Goal: Information Seeking & Learning: Learn about a topic

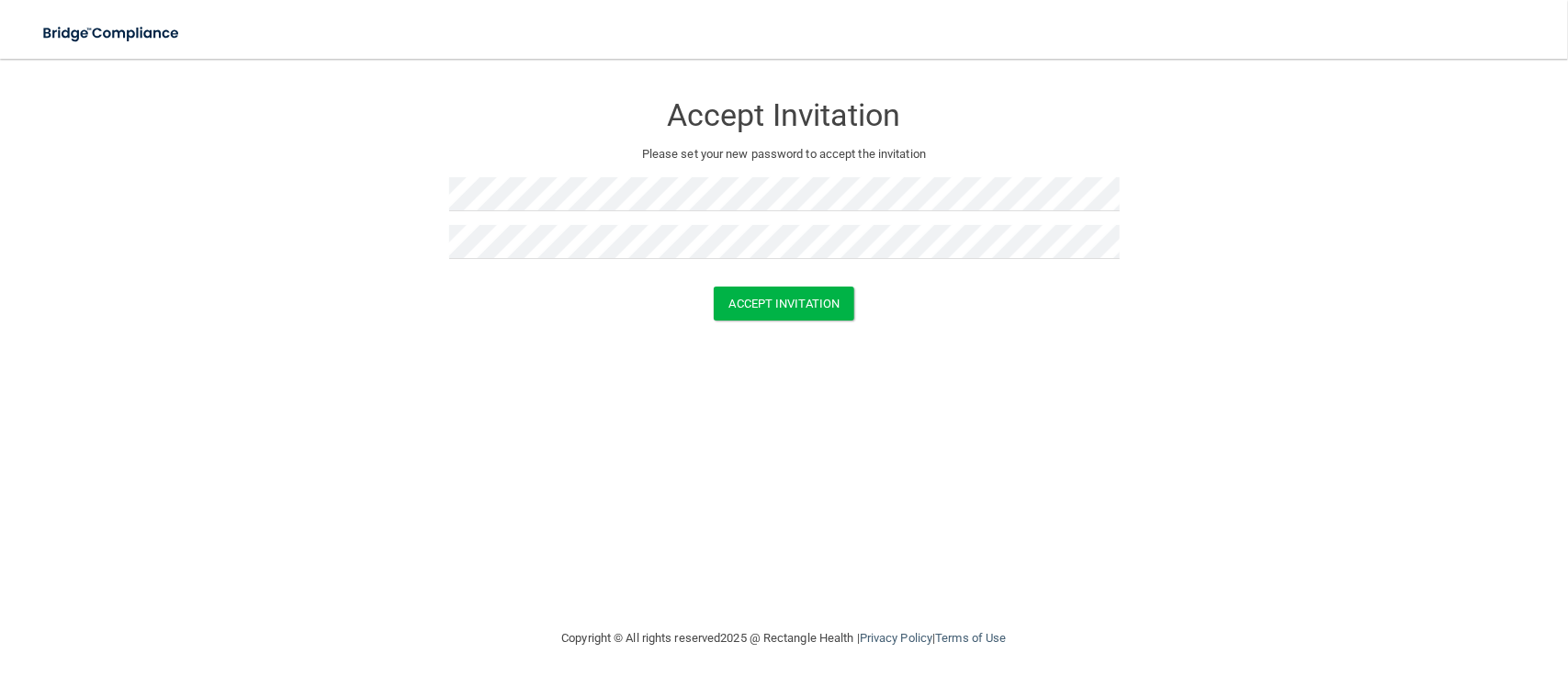
click at [753, 380] on div "Accept Invitation Please set your new password to accept the invitation Accept …" at bounding box center [784, 343] width 1494 height 533
click at [765, 304] on button "Accept Invitation" at bounding box center [784, 303] width 142 height 34
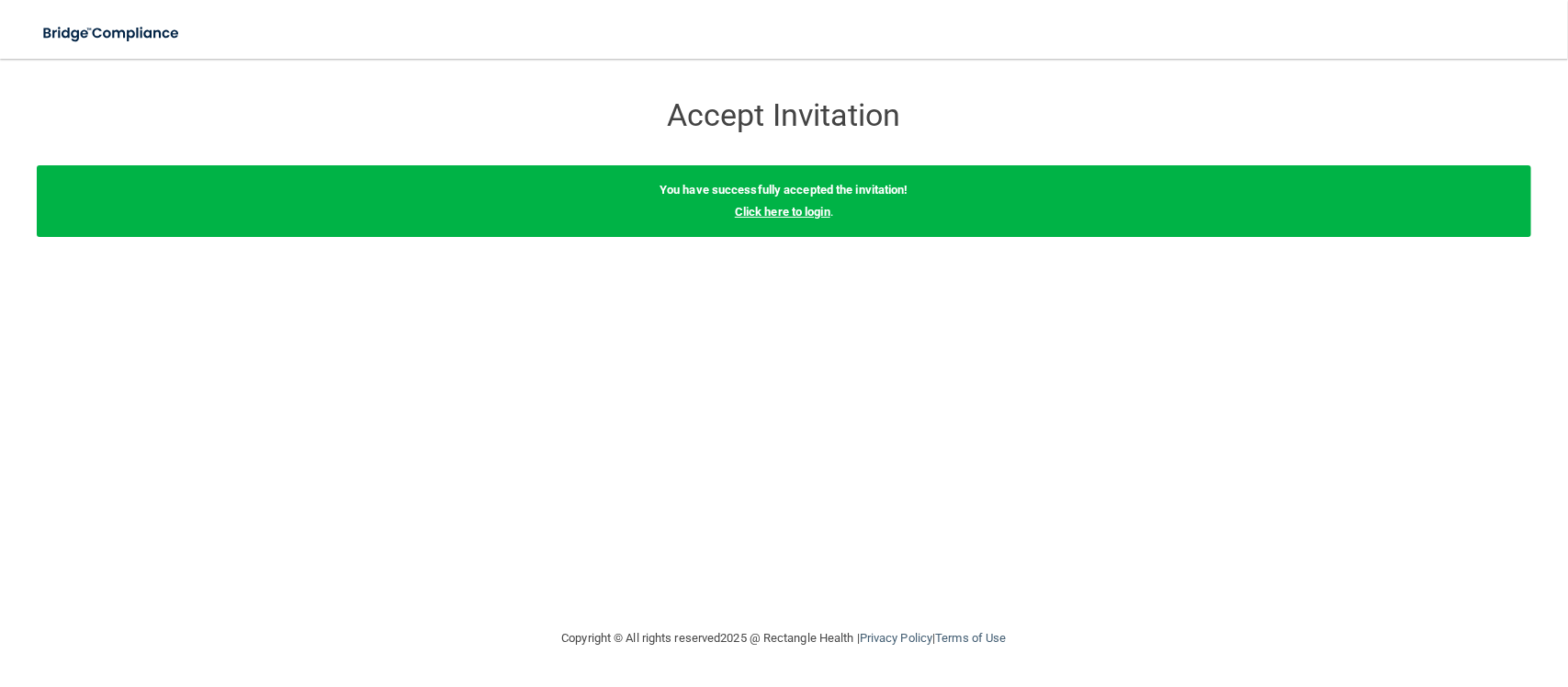
click at [783, 213] on link "Click here to login" at bounding box center [783, 212] width 96 height 13
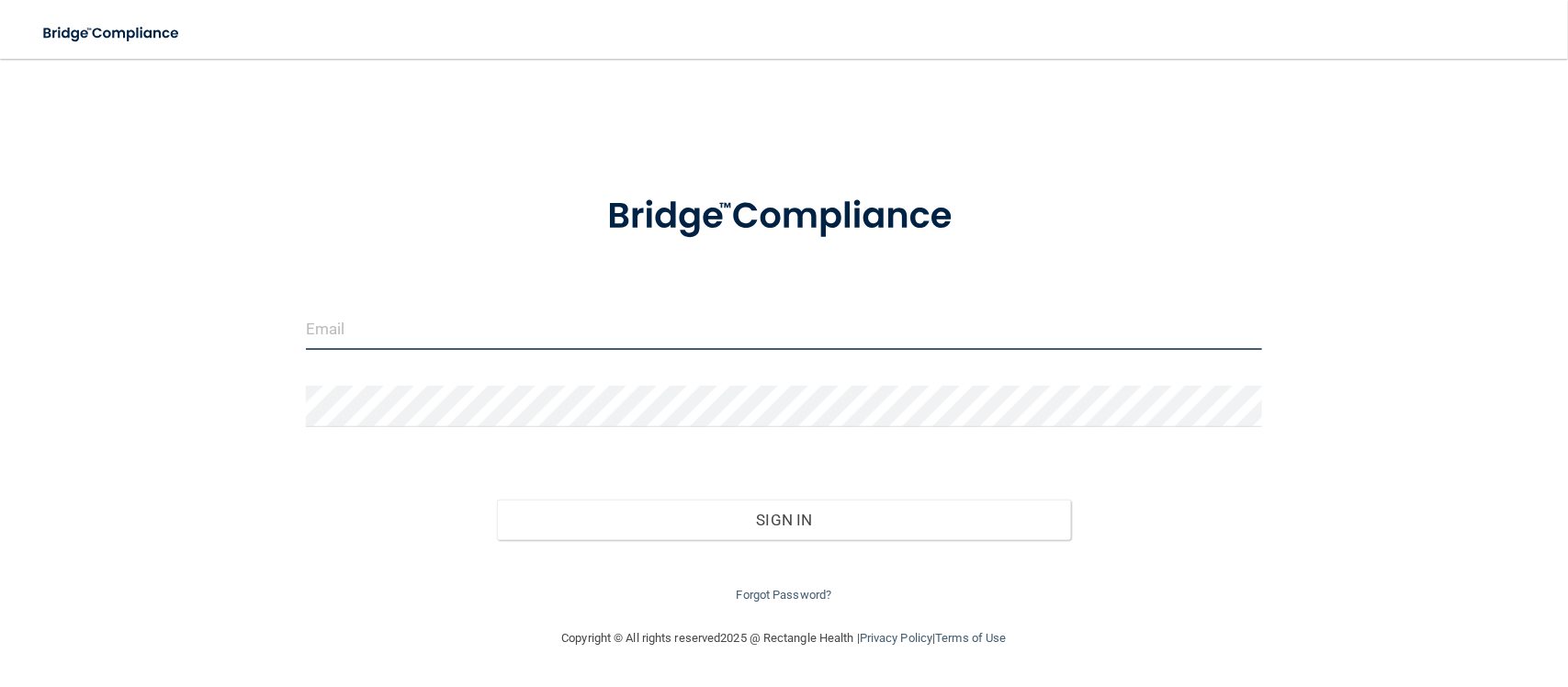
click at [545, 336] on input "email" at bounding box center [784, 329] width 956 height 41
type input "[EMAIL_ADDRESS][DOMAIN_NAME]"
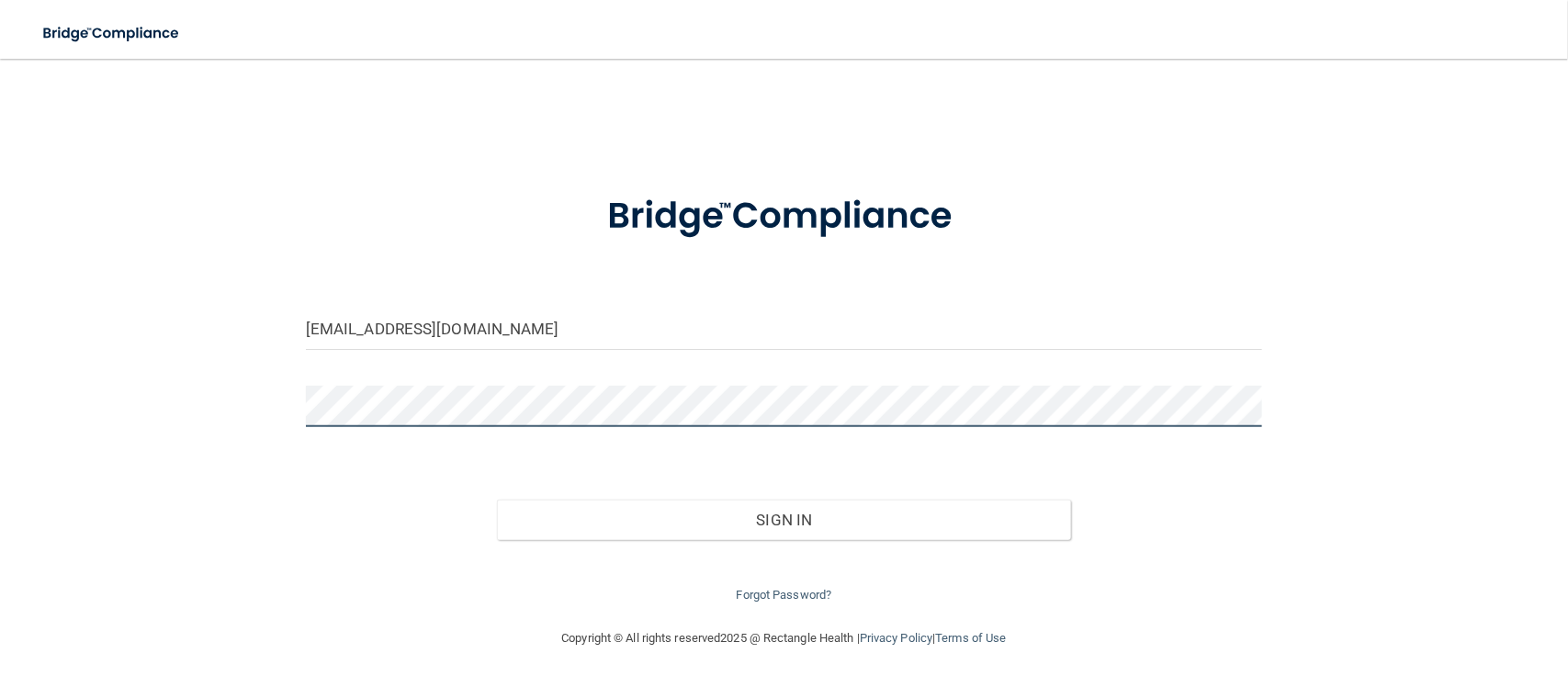
click at [497, 500] on button "Sign In" at bounding box center [784, 520] width 574 height 40
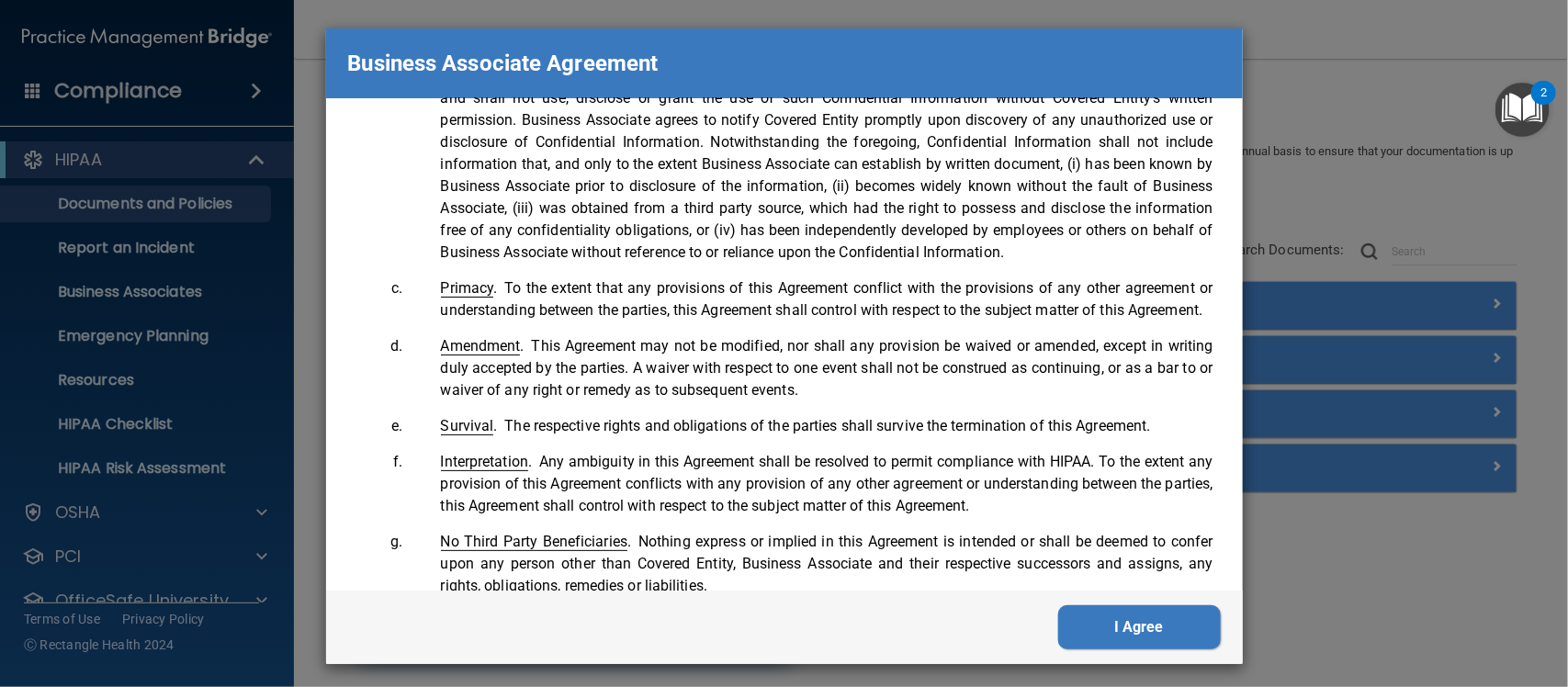
scroll to position [3792, 0]
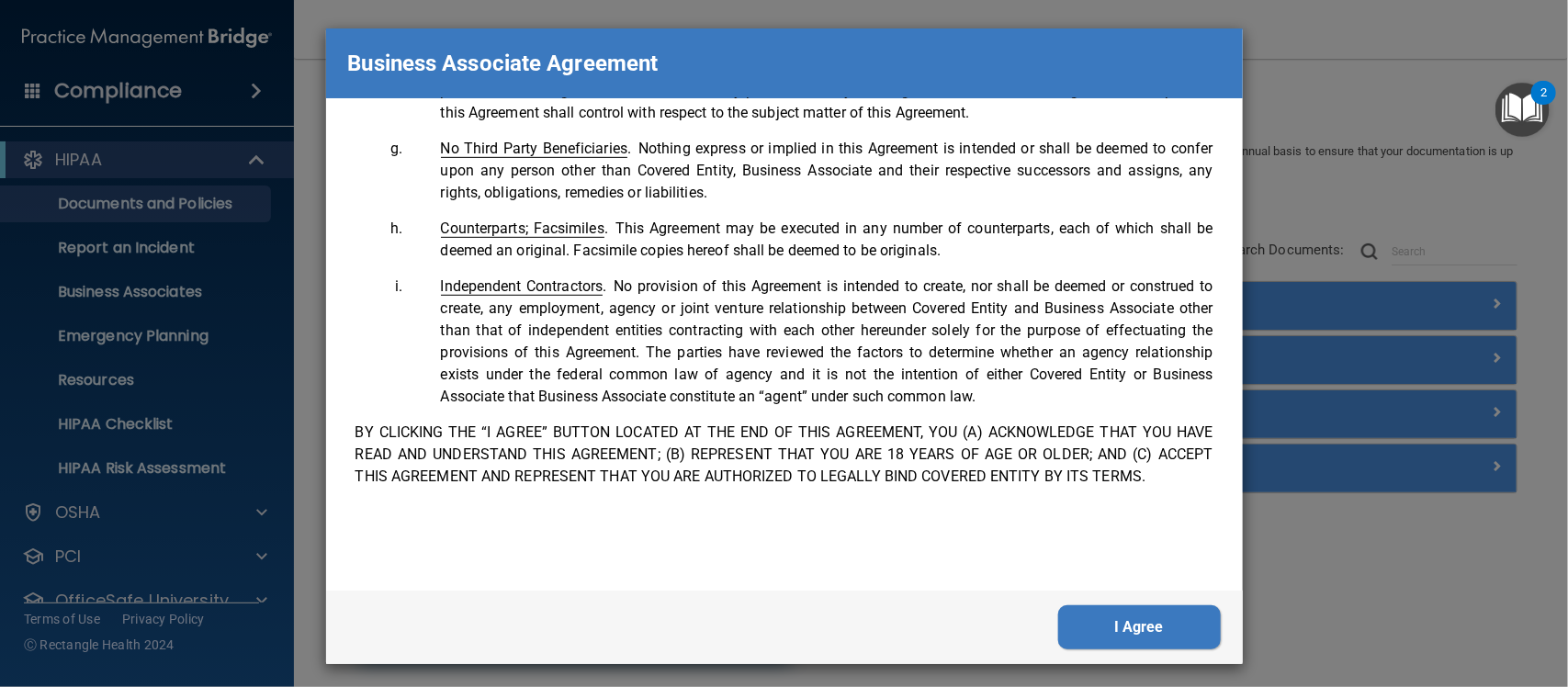
click at [1096, 619] on button "I Agree" at bounding box center [1139, 628] width 163 height 44
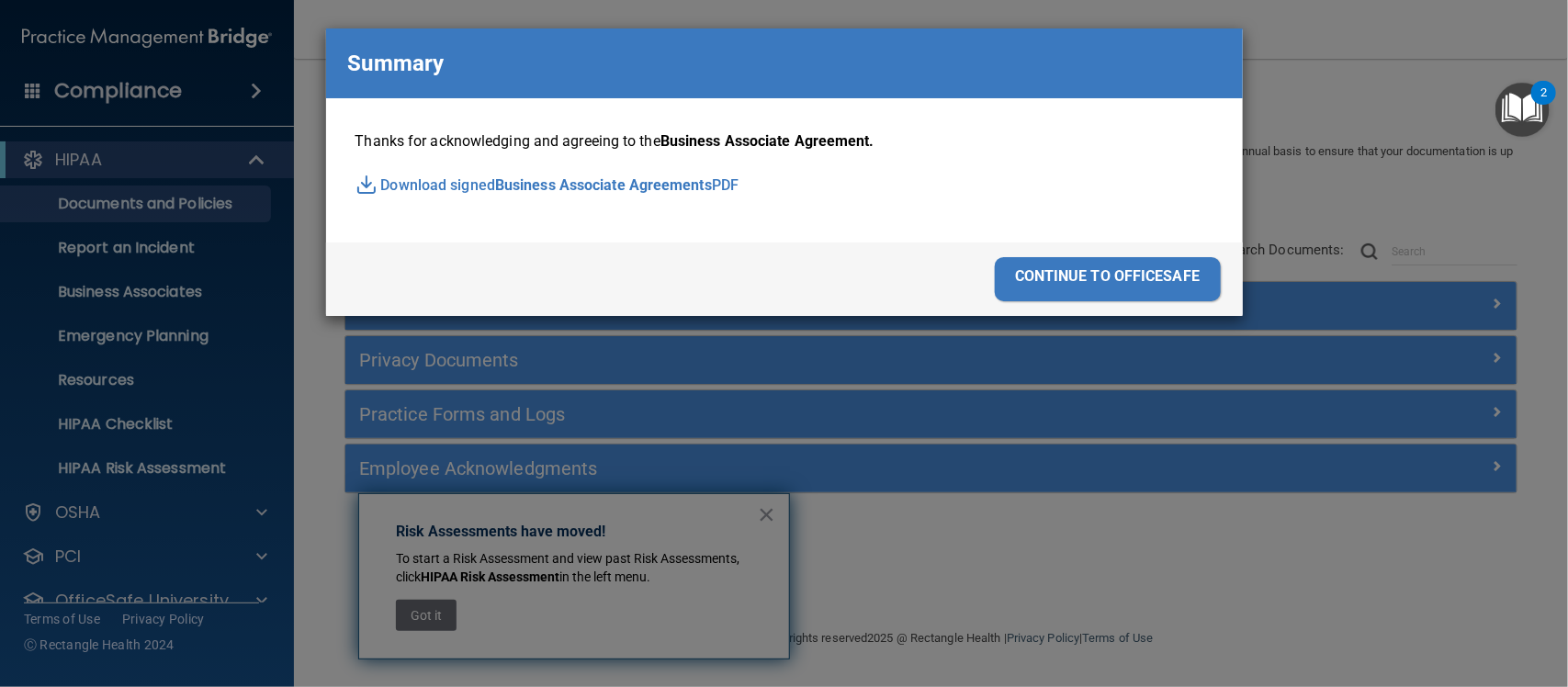
click at [1077, 273] on div "continue to officesafe" at bounding box center [1108, 279] width 226 height 44
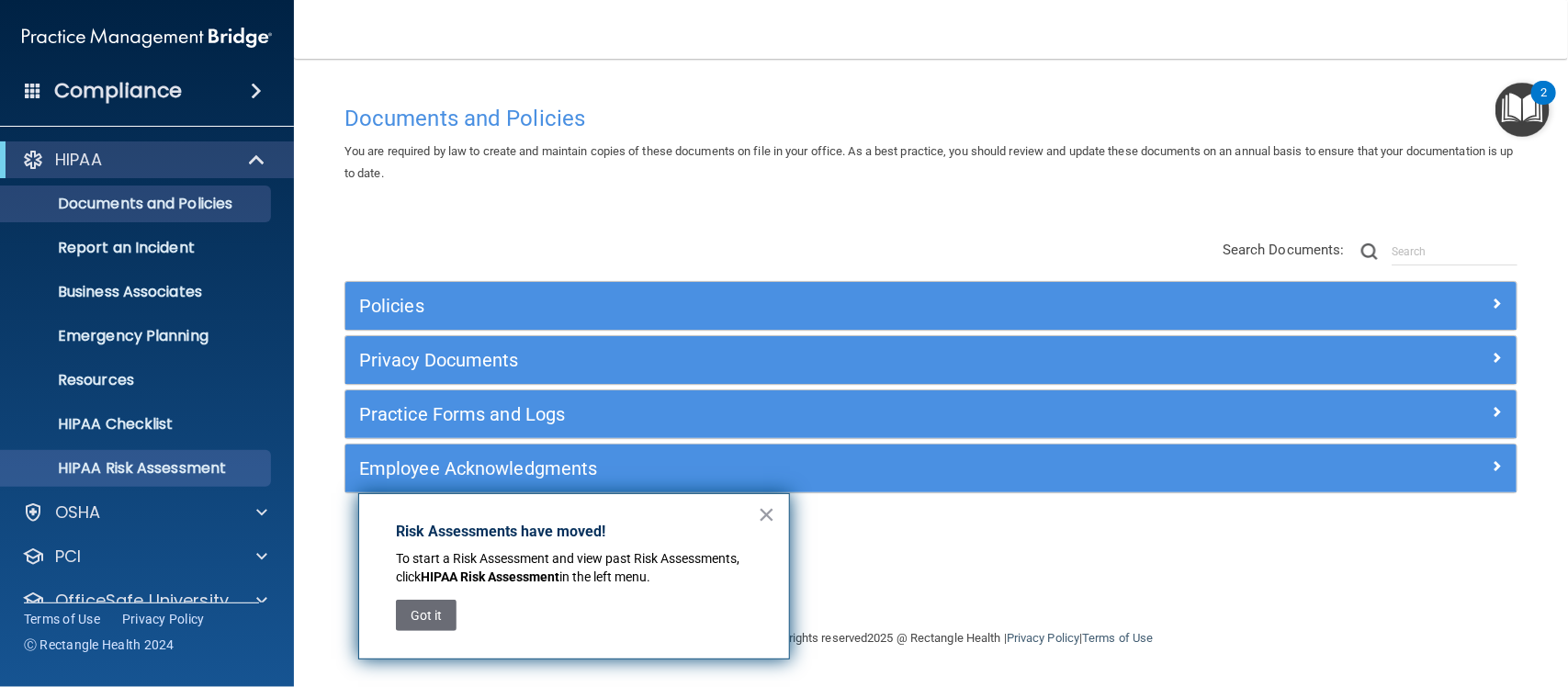
scroll to position [74, 0]
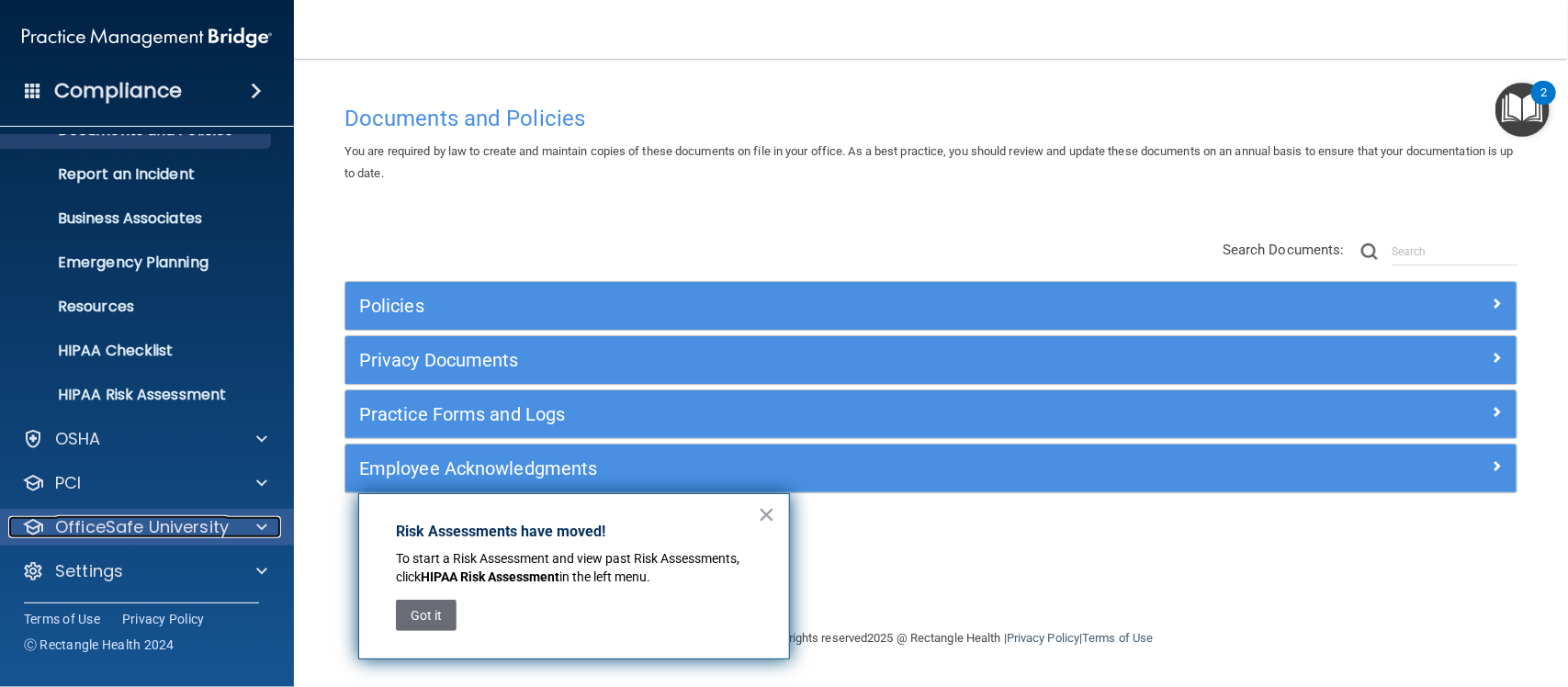
click at [191, 516] on p "OfficeSafe University" at bounding box center [141, 527] width 174 height 22
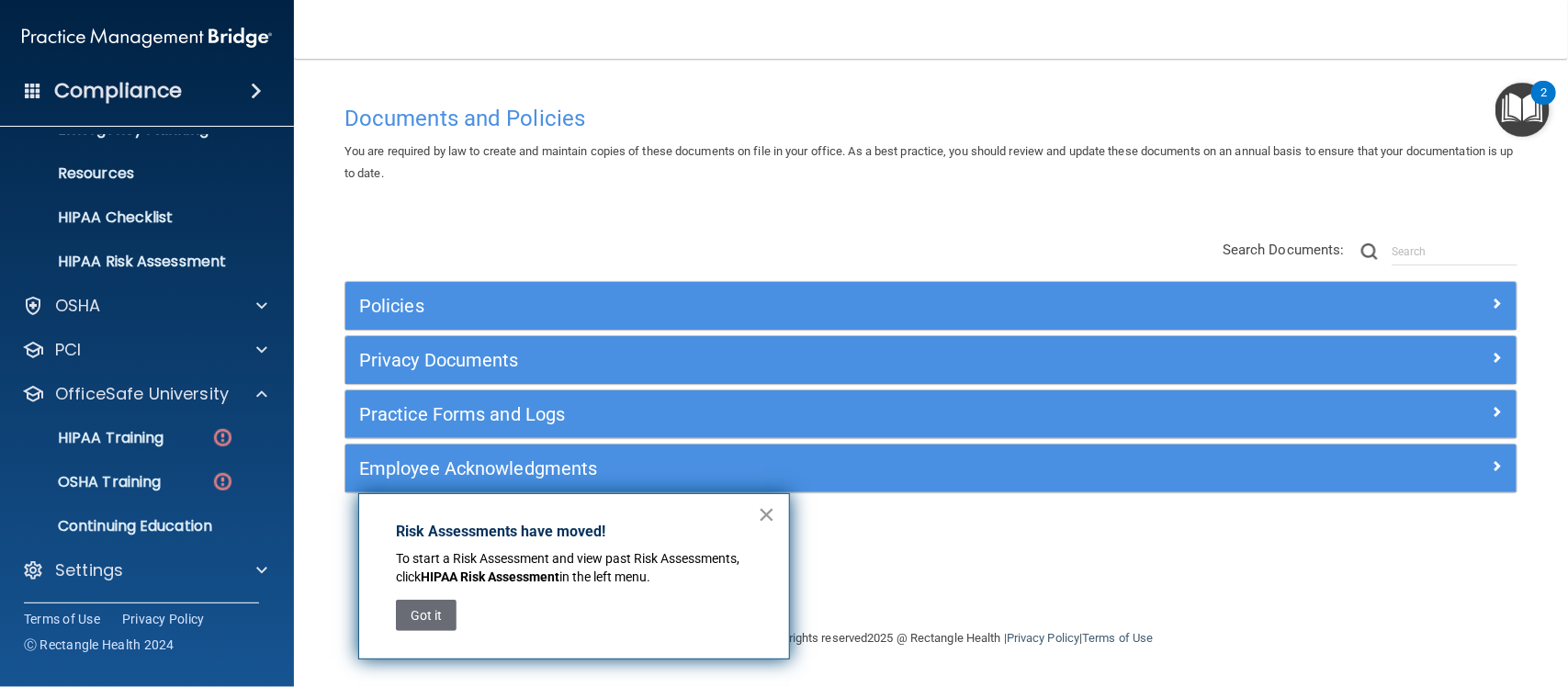
click at [773, 507] on button "×" at bounding box center [766, 514] width 17 height 30
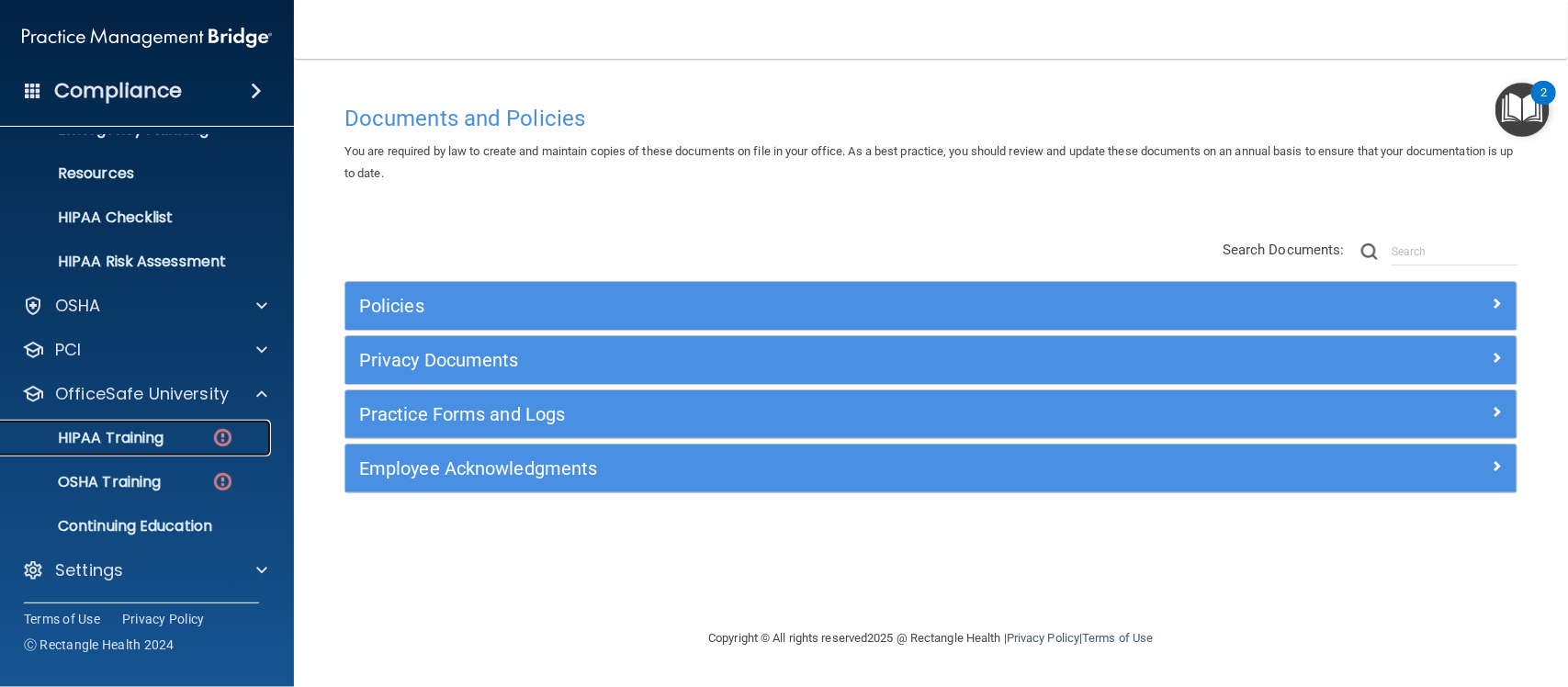
click at [165, 423] on link "HIPAA Training" at bounding box center [127, 438] width 290 height 36
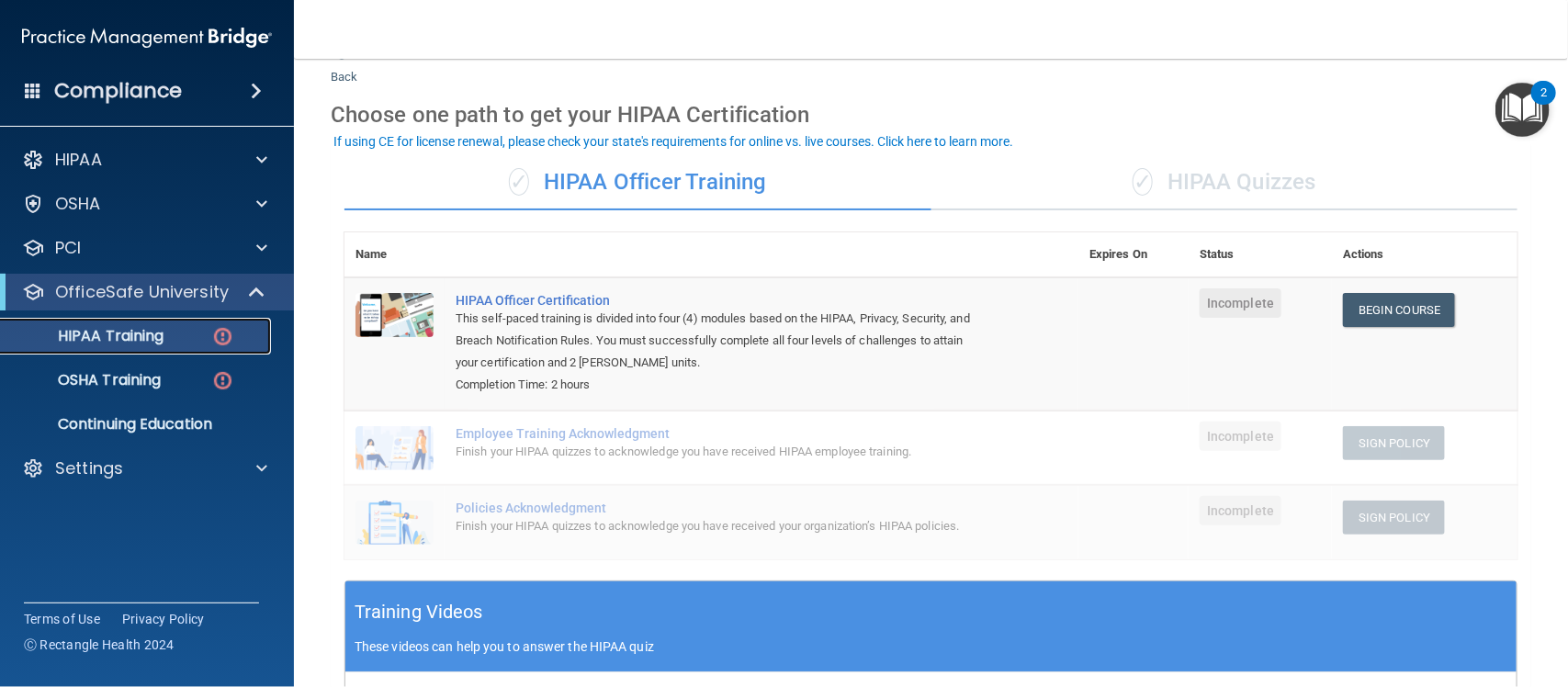
scroll to position [47, 0]
drag, startPoint x: 1163, startPoint y: 152, endPoint x: 1172, endPoint y: 172, distance: 21.9
click at [1172, 172] on div "✓ HIPAA Officer Training ✓ HIPAA Quizzes Name Expires On Status Actions HIPAA O…" at bounding box center [931, 609] width 1201 height 936
click at [1214, 173] on div "✓ HIPAA Quizzes" at bounding box center [1225, 181] width 587 height 55
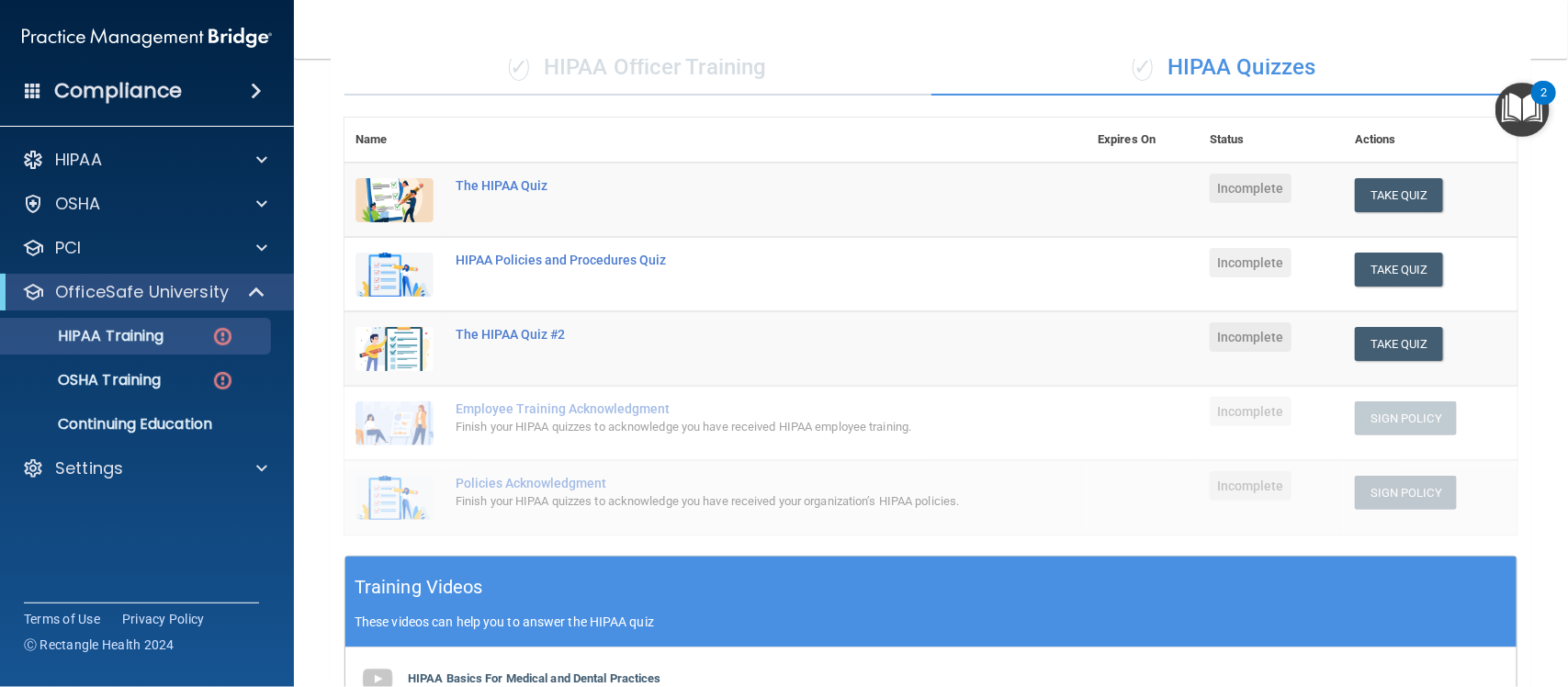
scroll to position [0, 0]
